Goal: Transaction & Acquisition: Purchase product/service

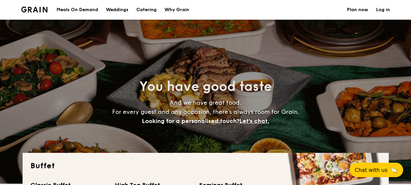
select select
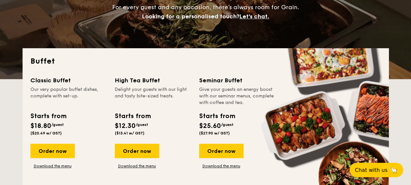
scroll to position [109, 0]
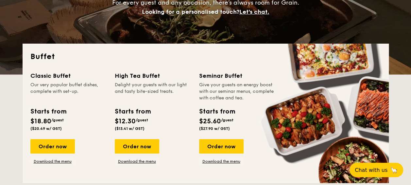
click at [48, 83] on div "Our very popular buffet dishes, complete with set-up." at bounding box center [68, 92] width 77 height 20
click at [55, 159] on link "Download the menu" at bounding box center [52, 160] width 45 height 5
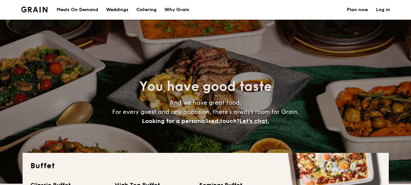
select select
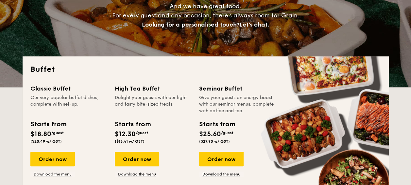
scroll to position [131, 0]
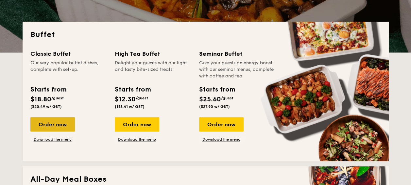
click at [62, 128] on div "Order now" at bounding box center [52, 124] width 45 height 14
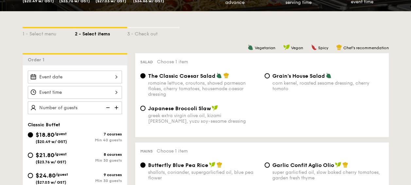
scroll to position [174, 0]
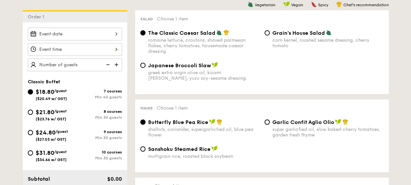
drag, startPoint x: 75, startPoint y: 133, endPoint x: 58, endPoint y: 133, distance: 17.7
click at [75, 133] on div "9 courses Min 30 guests" at bounding box center [98, 134] width 47 height 10
click at [33, 133] on input "$24.80 /guest ($27.03 w/ GST) 9 courses Min 30 guests" at bounding box center [30, 132] width 5 height 5
radio input "true"
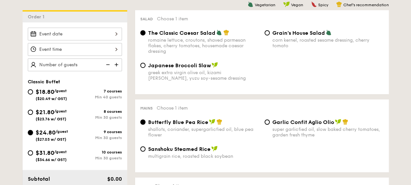
radio input "true"
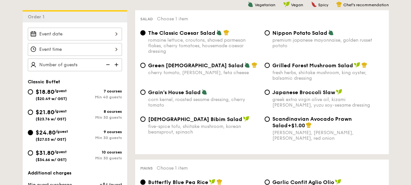
click at [85, 50] on div at bounding box center [75, 49] width 94 height 13
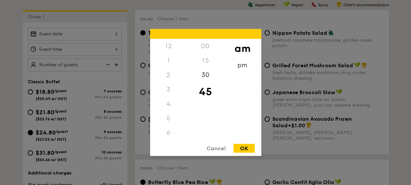
scroll to position [72, 0]
click at [219, 147] on div "Cancel" at bounding box center [216, 148] width 32 height 9
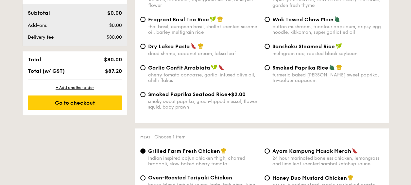
scroll to position [371, 0]
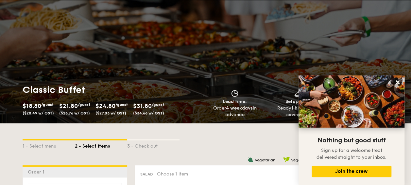
scroll to position [0, 0]
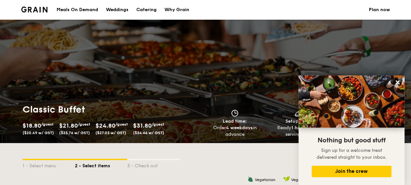
click at [244, 155] on div "1 - Select menu 2 - Select items 3 - Check out" at bounding box center [206, 164] width 367 height 42
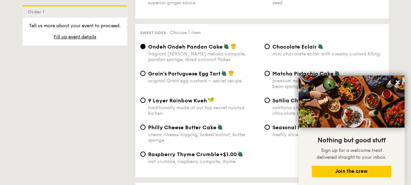
scroll to position [975, 0]
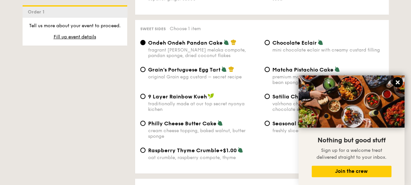
click at [399, 85] on icon at bounding box center [398, 82] width 6 height 6
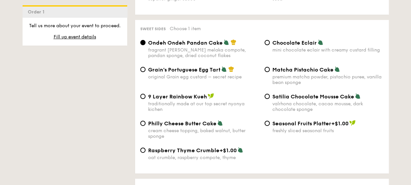
scroll to position [979, 0]
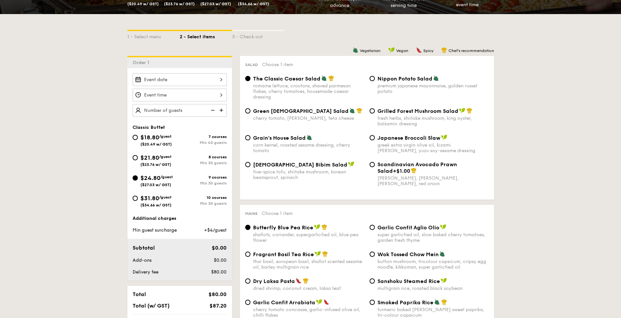
scroll to position [129, 0]
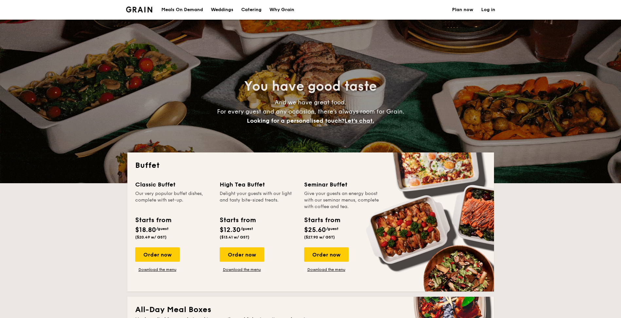
select select
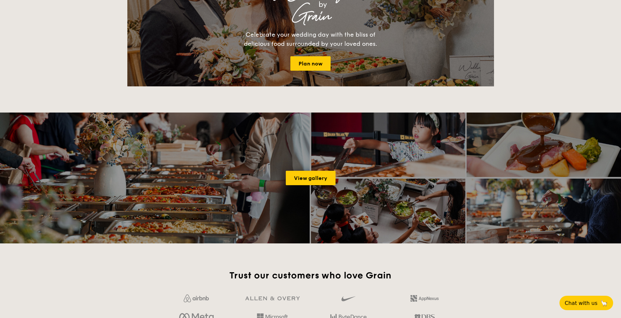
scroll to position [773, 0]
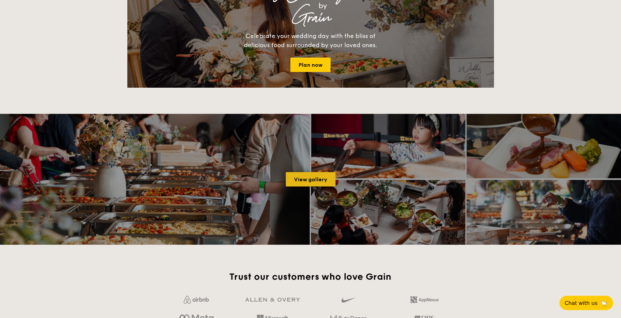
click at [308, 184] on link "View gallery" at bounding box center [311, 179] width 50 height 14
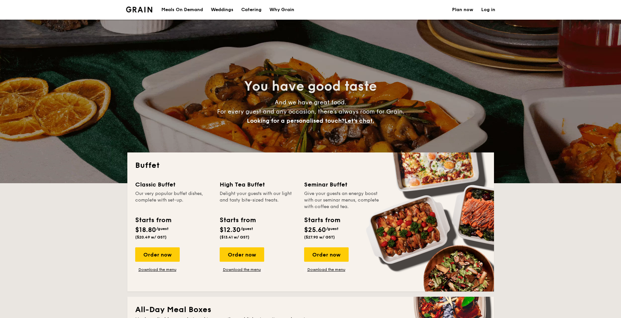
select select
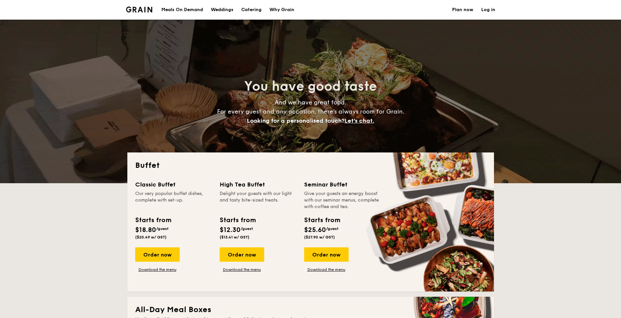
scroll to position [153, 0]
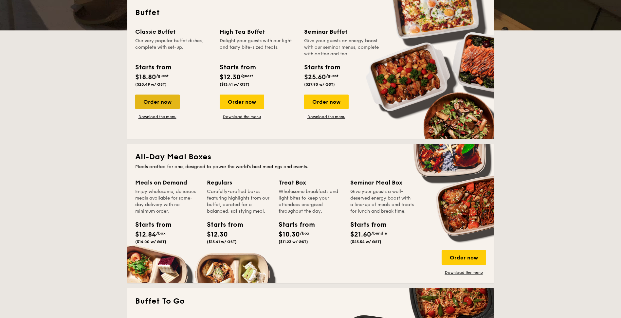
click at [165, 103] on div "Order now" at bounding box center [157, 102] width 45 height 14
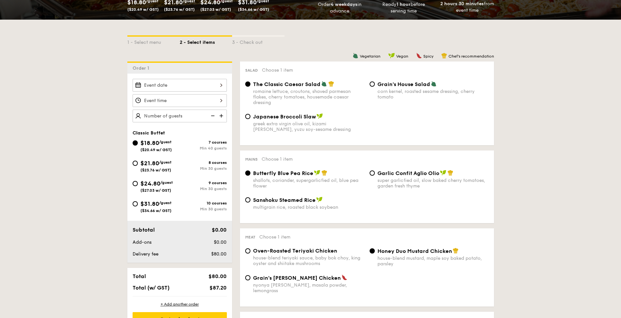
scroll to position [131, 0]
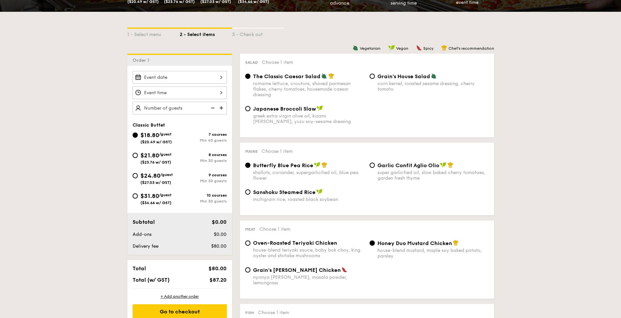
click at [167, 173] on span "/guest" at bounding box center [166, 175] width 12 height 5
click at [138, 173] on input "$24.80 /guest ($27.03 w/ GST) 9 courses Min 30 guests" at bounding box center [135, 175] width 5 height 5
radio input "true"
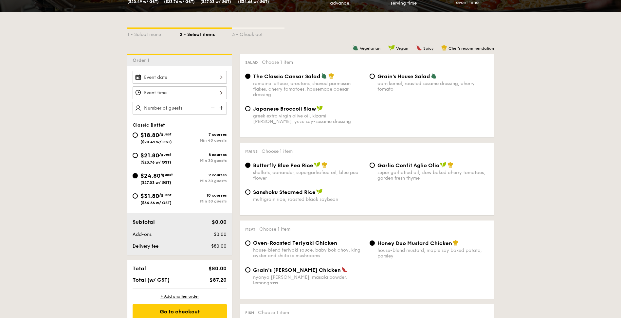
radio input "true"
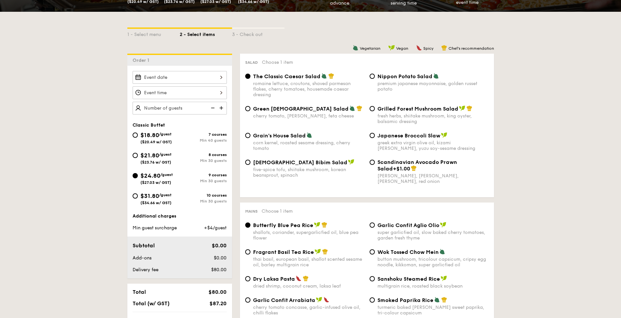
click at [193, 72] on div at bounding box center [180, 77] width 94 height 13
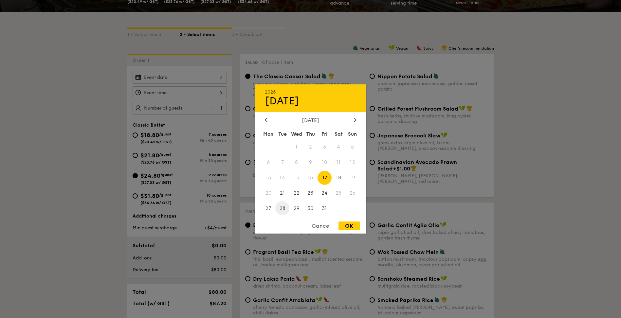
click at [283, 208] on span "28" at bounding box center [282, 208] width 14 height 14
drag, startPoint x: 350, startPoint y: 228, endPoint x: 231, endPoint y: 169, distance: 133.1
click at [350, 227] on div "OK" at bounding box center [348, 226] width 21 height 9
type input "[DATE]"
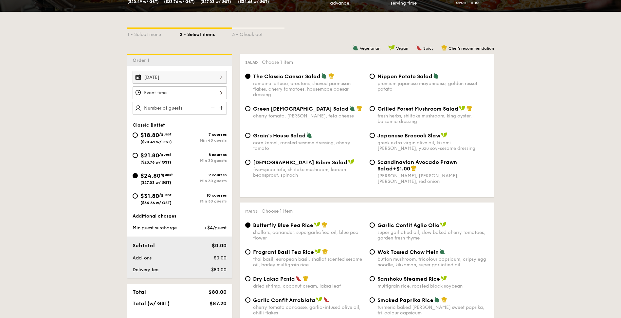
click at [180, 92] on div at bounding box center [310, 159] width 621 height 318
click at [180, 92] on div at bounding box center [180, 92] width 94 height 13
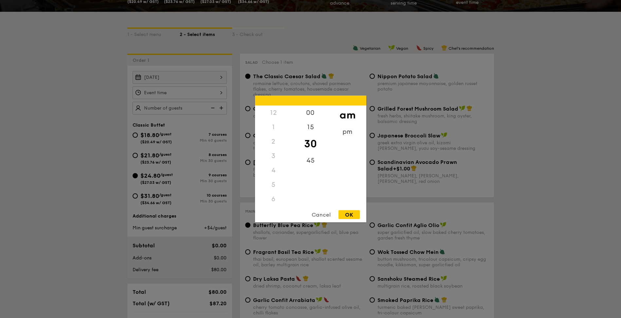
scroll to position [78, 0]
click at [342, 134] on div "pm" at bounding box center [347, 134] width 37 height 19
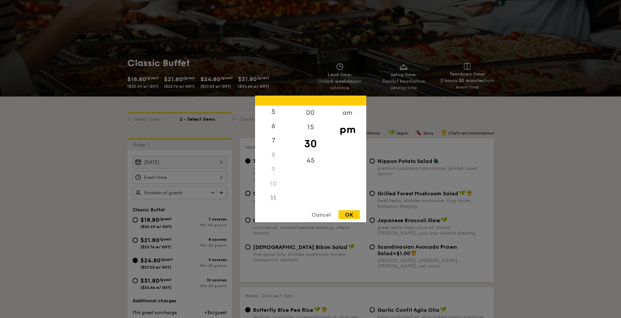
scroll to position [0, 0]
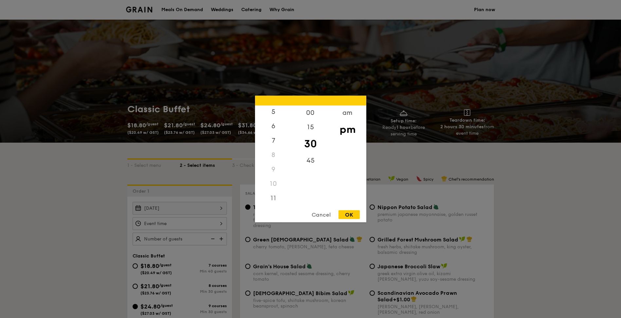
drag, startPoint x: 282, startPoint y: 173, endPoint x: 284, endPoint y: 154, distance: 19.1
click at [284, 154] on div "12 1 2 3 4 5 6 7 8 9 10 11" at bounding box center [273, 156] width 37 height 100
drag, startPoint x: 284, startPoint y: 154, endPoint x: 284, endPoint y: 133, distance: 20.6
click at [293, 127] on div "00 15 30 45" at bounding box center [310, 156] width 37 height 100
click at [272, 113] on div "12" at bounding box center [273, 115] width 37 height 19
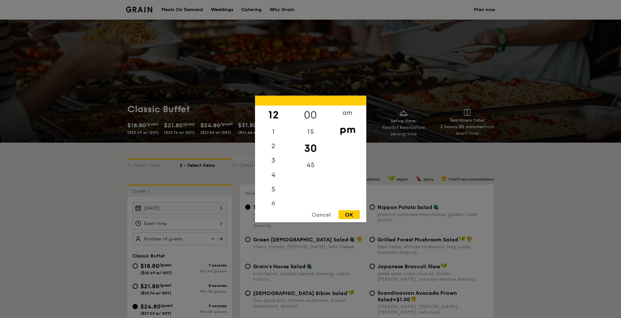
click at [310, 115] on div "00" at bounding box center [310, 115] width 37 height 19
click at [350, 218] on div "OK" at bounding box center [348, 214] width 21 height 9
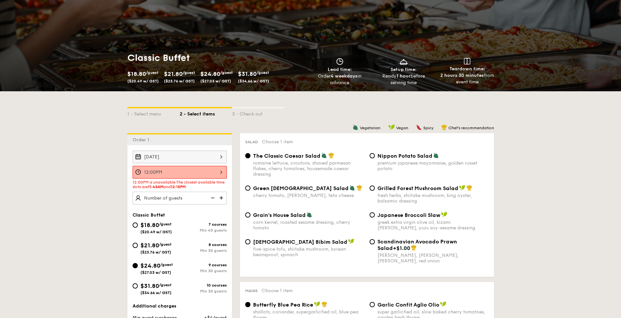
scroll to position [109, 0]
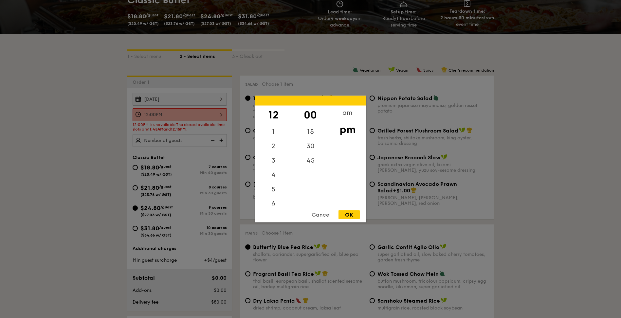
click at [198, 114] on div "12:00PM 12 1 2 3 4 5 6 7 8 9 10 11 00 15 30 45 am pm Cancel OK" at bounding box center [180, 114] width 94 height 13
click at [273, 196] on div "11" at bounding box center [273, 198] width 37 height 14
click at [276, 198] on div "11" at bounding box center [273, 198] width 37 height 14
click at [341, 115] on div "am" at bounding box center [347, 115] width 37 height 19
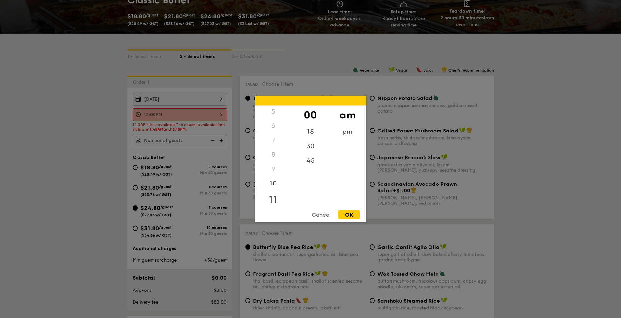
scroll to position [73, 0]
click at [270, 197] on div "11" at bounding box center [273, 200] width 37 height 19
click at [309, 159] on div "45" at bounding box center [310, 163] width 37 height 19
click at [345, 202] on div "am pm" at bounding box center [347, 156] width 37 height 100
click at [350, 214] on div "OK" at bounding box center [348, 214] width 21 height 9
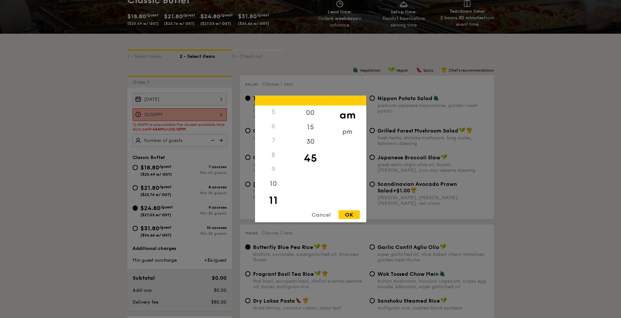
type input "11:45AM"
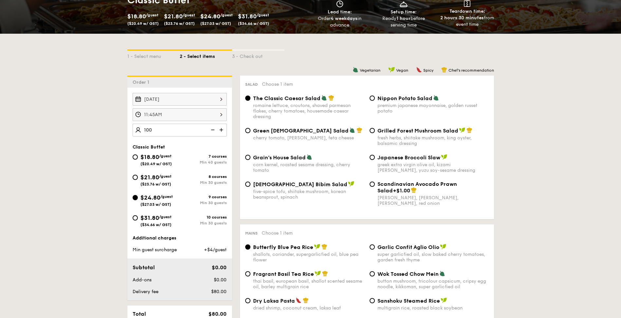
type input "100 guests"
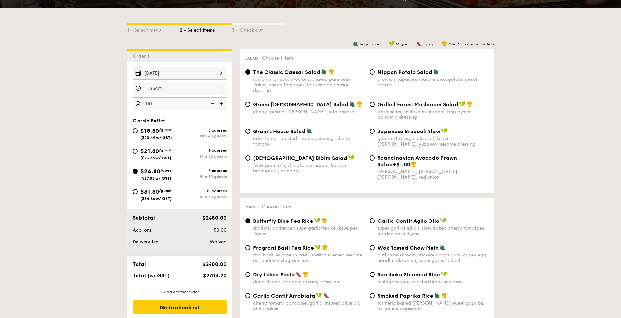
scroll to position [218, 0]
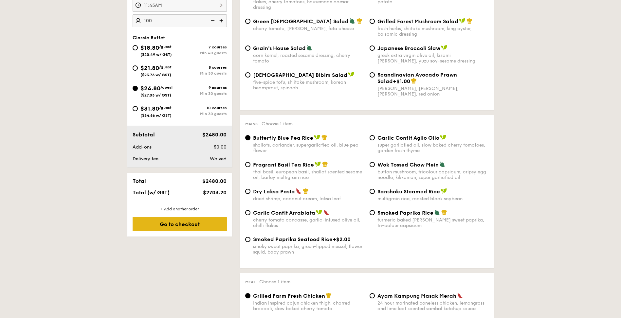
click at [199, 224] on div "Go to checkout" at bounding box center [180, 224] width 94 height 14
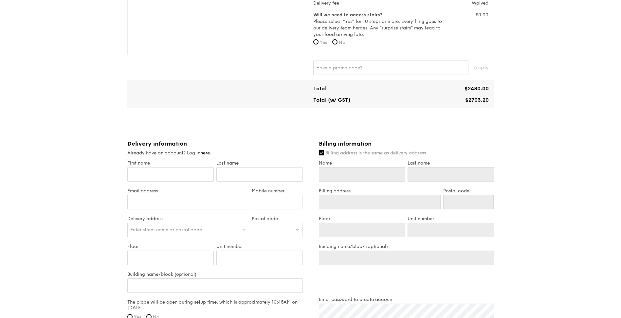
scroll to position [252, 0]
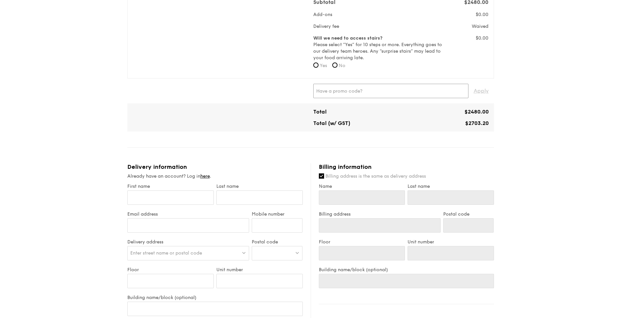
click at [401, 92] on input "text" at bounding box center [390, 91] width 155 height 14
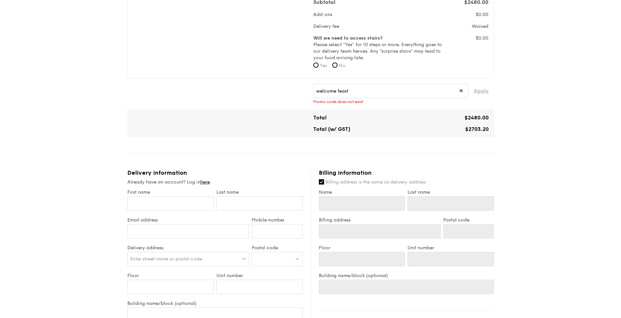
click at [481, 92] on span "Apply" at bounding box center [481, 91] width 15 height 14
click at [381, 94] on input "welcome feast" at bounding box center [390, 91] width 155 height 14
paste input "Welcome F"
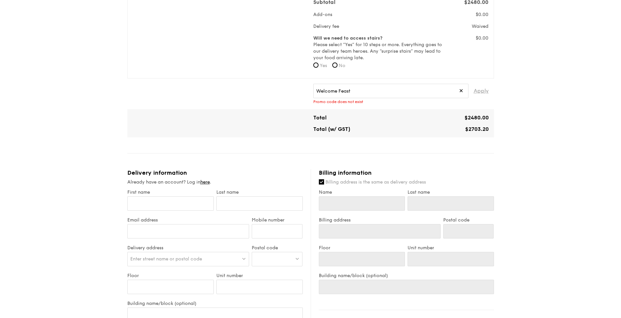
click at [478, 92] on span "Apply" at bounding box center [481, 91] width 15 height 14
click at [484, 90] on span "Apply" at bounding box center [481, 91] width 15 height 14
drag, startPoint x: 484, startPoint y: 90, endPoint x: 534, endPoint y: 123, distance: 59.7
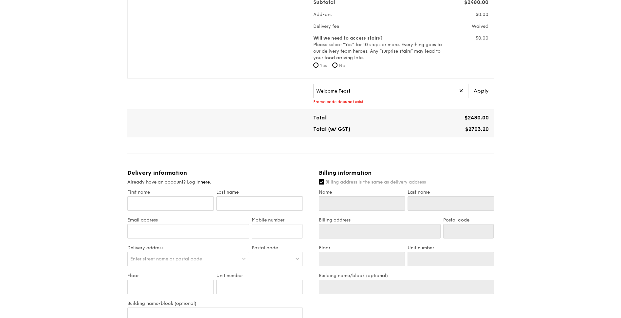
click at [534, 123] on div "1 - Select menu 2 - Select items 3 - Check out Classic Buffet $24.80 /guest ($2…" at bounding box center [310, 132] width 621 height 768
click at [357, 102] on div "Promo code does not exist" at bounding box center [400, 102] width 175 height 5
click at [383, 92] on input "Welcome Feast" at bounding box center [390, 91] width 155 height 14
type input "WelcomeFeast"
click at [479, 91] on span "Apply" at bounding box center [481, 91] width 15 height 14
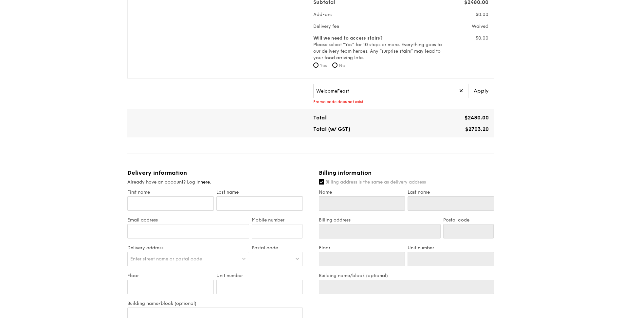
click at [590, 207] on div "1 - Select menu 2 - Select items 3 - Check out Classic Buffet $24.80 /guest ($2…" at bounding box center [310, 132] width 621 height 768
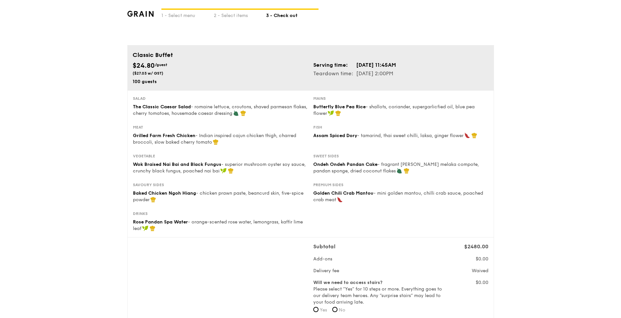
scroll to position [0, 0]
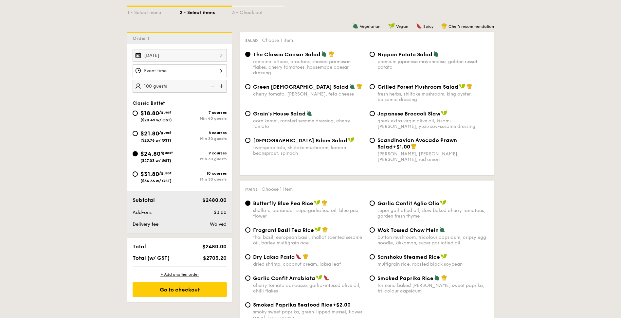
select select
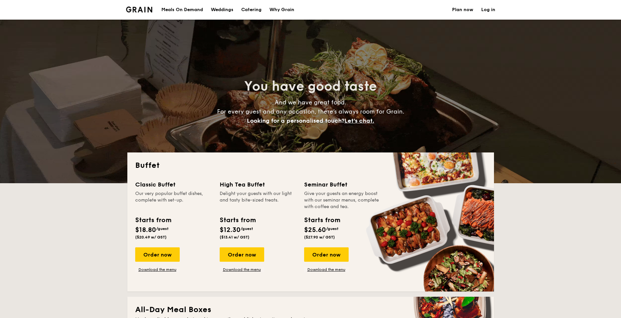
click at [493, 10] on link "Log in" at bounding box center [488, 10] width 14 height 20
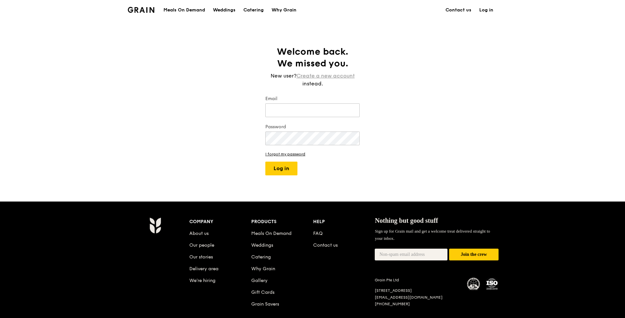
click at [321, 75] on link "Create a new account" at bounding box center [325, 76] width 58 height 8
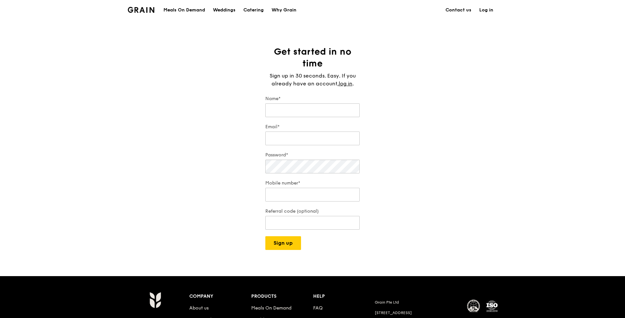
click at [309, 103] on div "Name*" at bounding box center [312, 107] width 94 height 23
click at [307, 108] on input "Name*" at bounding box center [312, 110] width 94 height 14
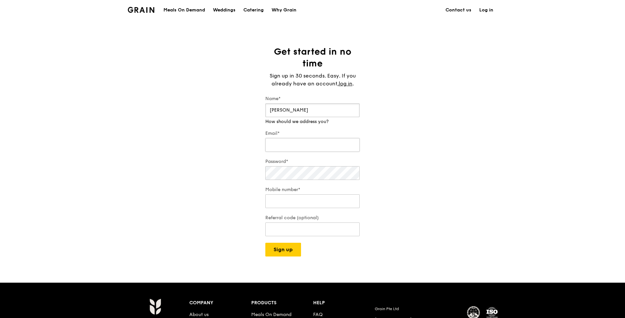
type input "[PERSON_NAME]"
click at [298, 140] on input "Email*" at bounding box center [312, 145] width 94 height 14
type input "[PERSON_NAME][EMAIL_ADDRESS][DOMAIN_NAME]"
type input "80172285"
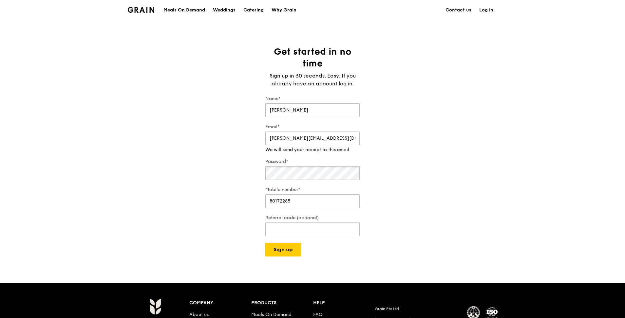
click at [297, 177] on div "Password*" at bounding box center [312, 169] width 94 height 23
click at [306, 203] on div "Mobile number* [PHONE_NUMBER]" at bounding box center [312, 198] width 94 height 23
click at [264, 231] on div "Get started in no time Sign up in 30 seconds. Easy. If you already have an acco…" at bounding box center [312, 151] width 105 height 211
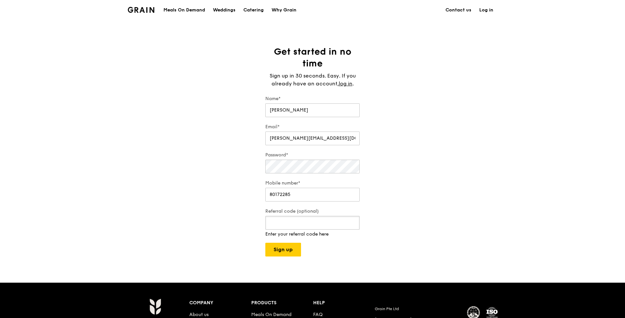
click at [299, 225] on input "Referral code (optional)" at bounding box center [312, 223] width 94 height 14
click at [290, 250] on div "Grain logo Meals On Demand Weddings Catering Why Grain Contact us Log in Get st…" at bounding box center [312, 215] width 625 height 430
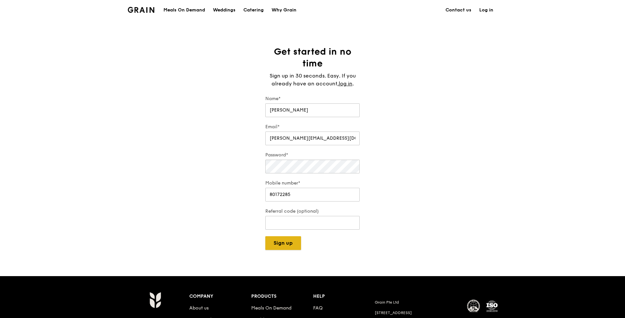
click at [286, 244] on button "Sign up" at bounding box center [283, 243] width 36 height 14
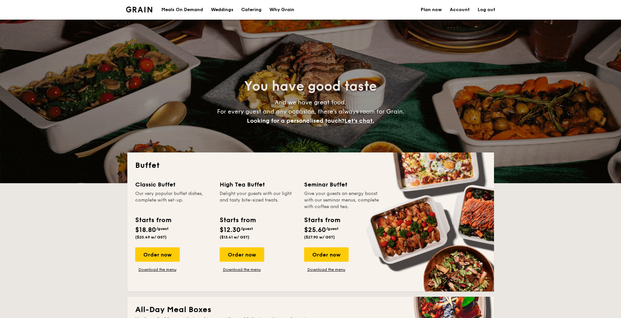
select select
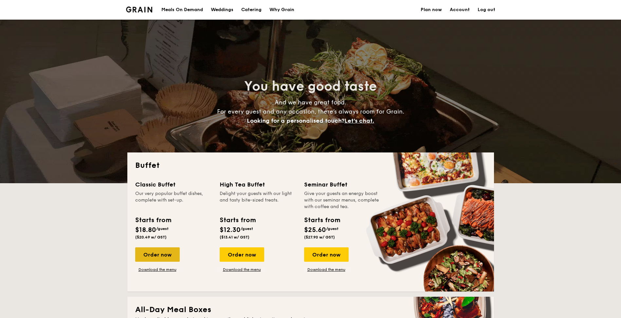
click at [173, 258] on div "Order now" at bounding box center [157, 254] width 45 height 14
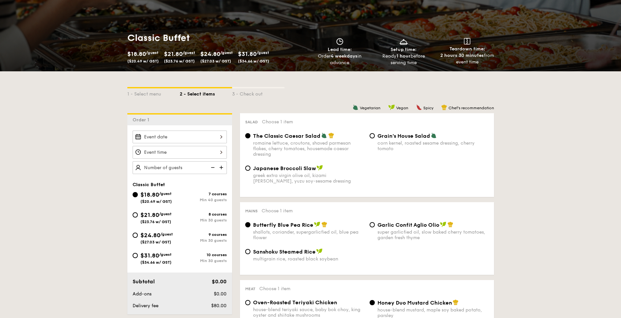
scroll to position [109, 0]
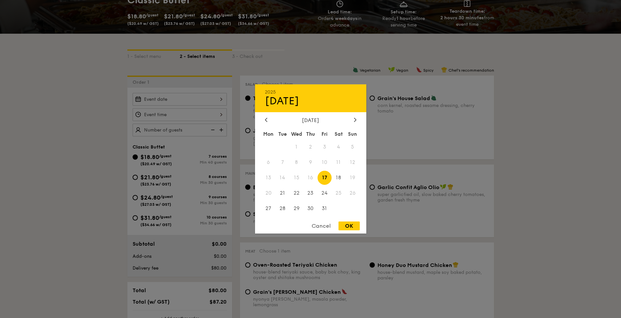
click at [169, 103] on div "2025 Oct [DATE] Tue Wed Thu Fri Sat Sun 1 2 3 4 5 6 7 8 9 10 11 12 13 14 15 16 …" at bounding box center [180, 99] width 94 height 13
click at [282, 208] on span "28" at bounding box center [282, 208] width 14 height 14
click at [362, 227] on div "Cancel OK" at bounding box center [310, 228] width 111 height 12
click at [358, 228] on div "OK" at bounding box center [348, 226] width 21 height 9
type input "[DATE]"
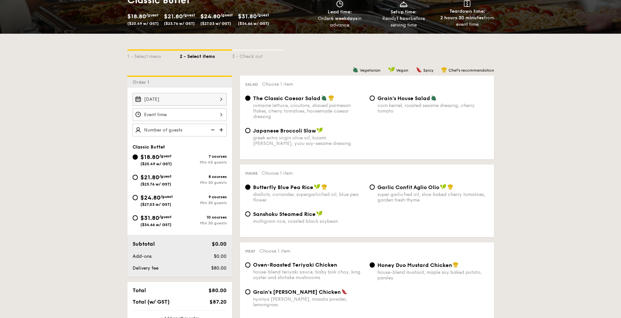
click at [168, 114] on div at bounding box center [310, 159] width 621 height 318
click at [178, 119] on div at bounding box center [180, 114] width 94 height 13
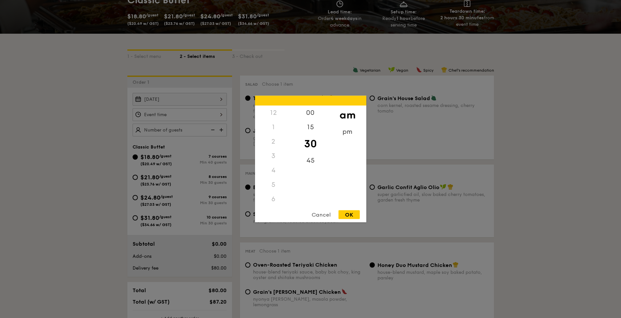
scroll to position [78, 0]
click at [308, 158] on div "45" at bounding box center [310, 163] width 37 height 19
click at [347, 211] on div "OK" at bounding box center [348, 214] width 21 height 9
type input "11:45AM"
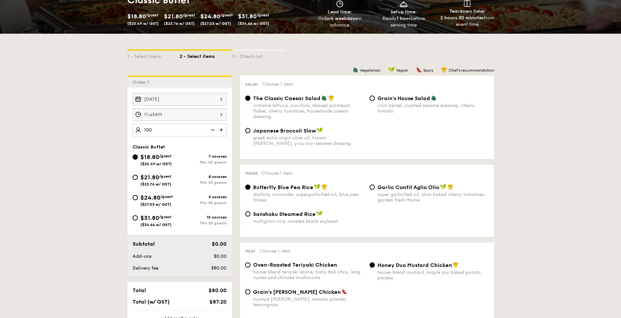
type input "100 guests"
click at [159, 201] on span "$24.80" at bounding box center [150, 197] width 20 height 7
click at [138, 200] on input "$24.80 /guest ($27.03 w/ GST) 9 courses Min 30 guests" at bounding box center [135, 197] width 5 height 5
radio input "true"
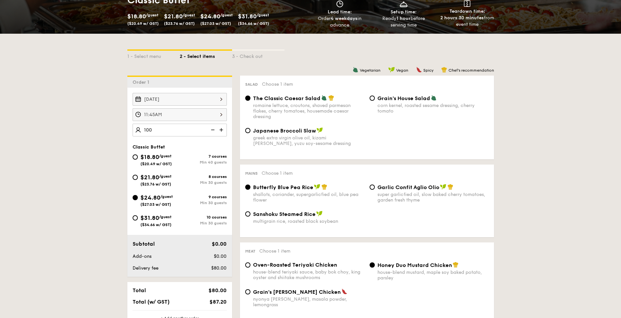
radio input "true"
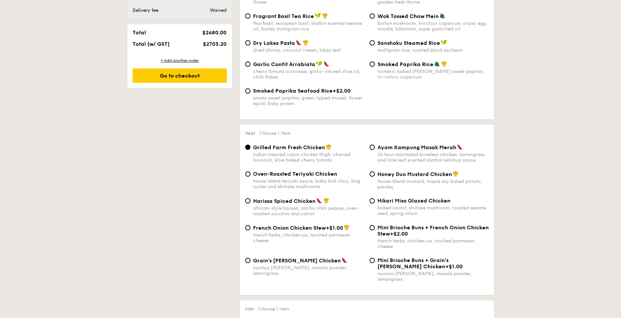
scroll to position [371, 0]
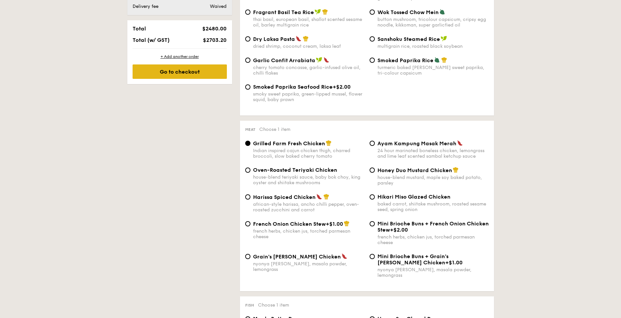
click at [199, 74] on div "Go to checkout" at bounding box center [180, 71] width 94 height 14
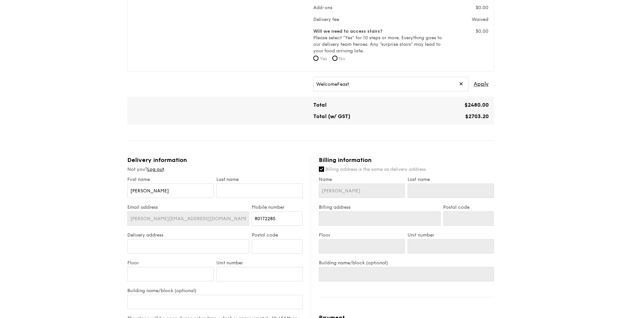
scroll to position [258, 0]
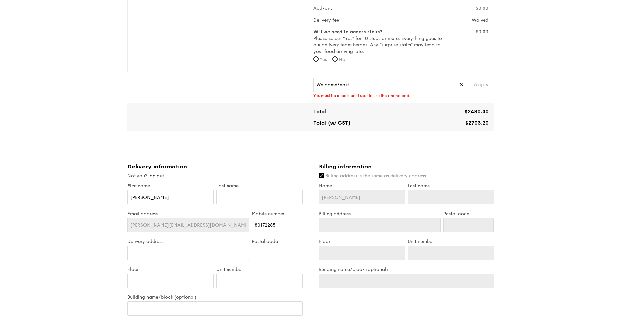
click at [481, 85] on span "Apply" at bounding box center [481, 85] width 15 height 14
type input "WELCOMEFEAST"
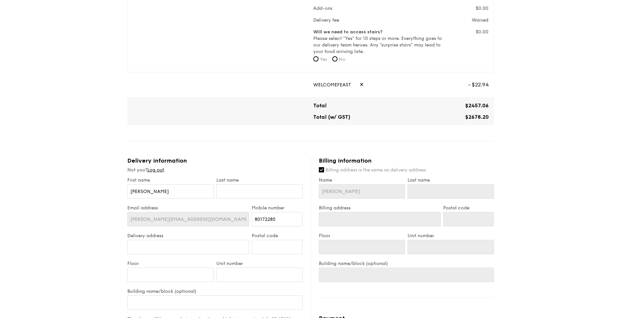
click at [592, 114] on div "1 - Select menu 2 - Select items 3 - Check out Classic Buffet $24.80 /guest ($2…" at bounding box center [310, 115] width 621 height 746
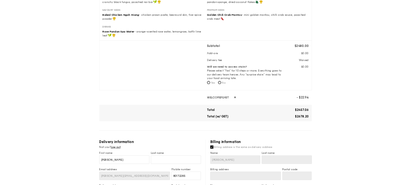
scroll to position [175, 0]
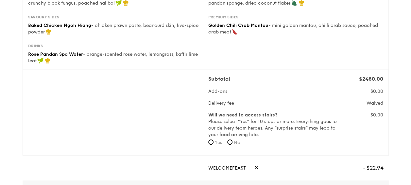
click at [120, 109] on div "Subtotal $2480.00 Add-ons $0.00 Delivery fee Waived Will we need to access stai…" at bounding box center [206, 112] width 361 height 75
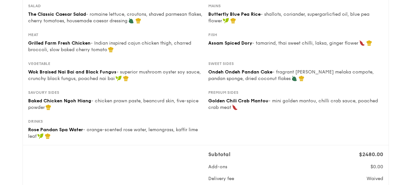
scroll to position [0, 0]
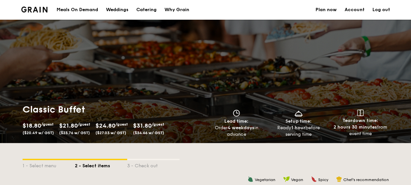
select select
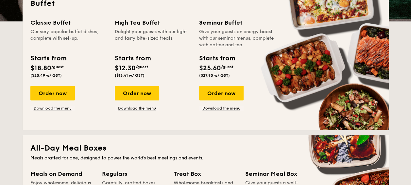
scroll to position [162, 0]
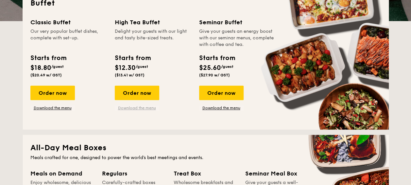
click at [146, 109] on link "Download the menu" at bounding box center [137, 107] width 45 height 5
